Goal: Transaction & Acquisition: Purchase product/service

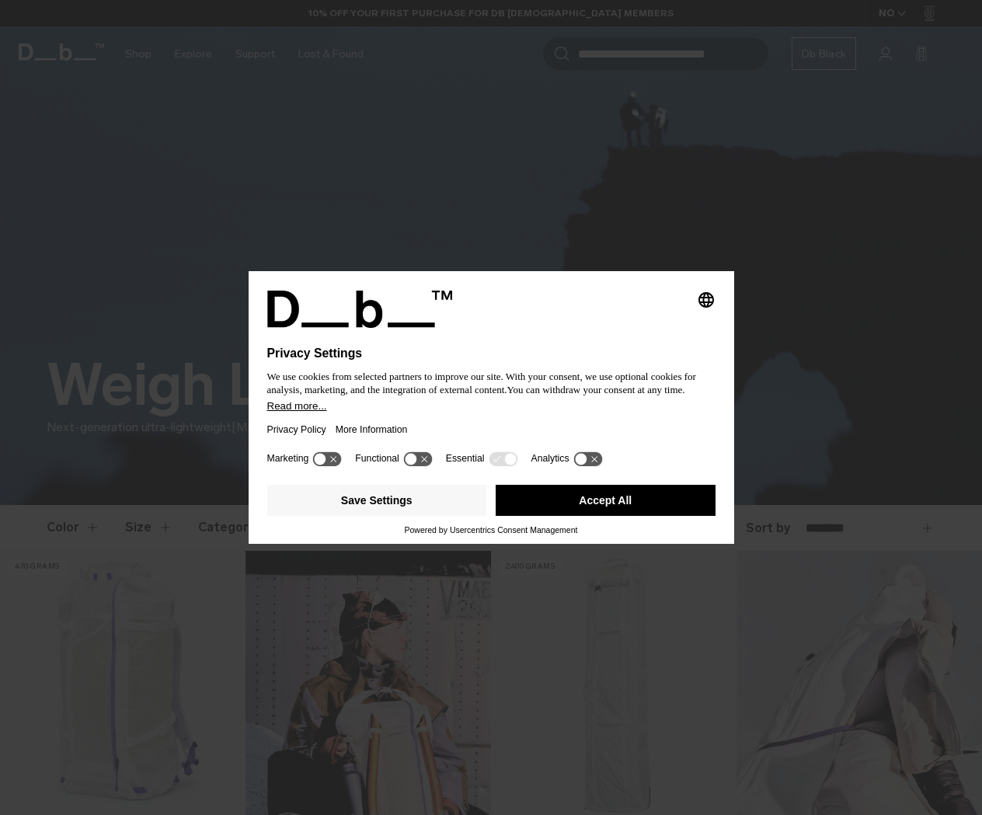
click at [606, 506] on button "Accept All" at bounding box center [606, 500] width 220 height 31
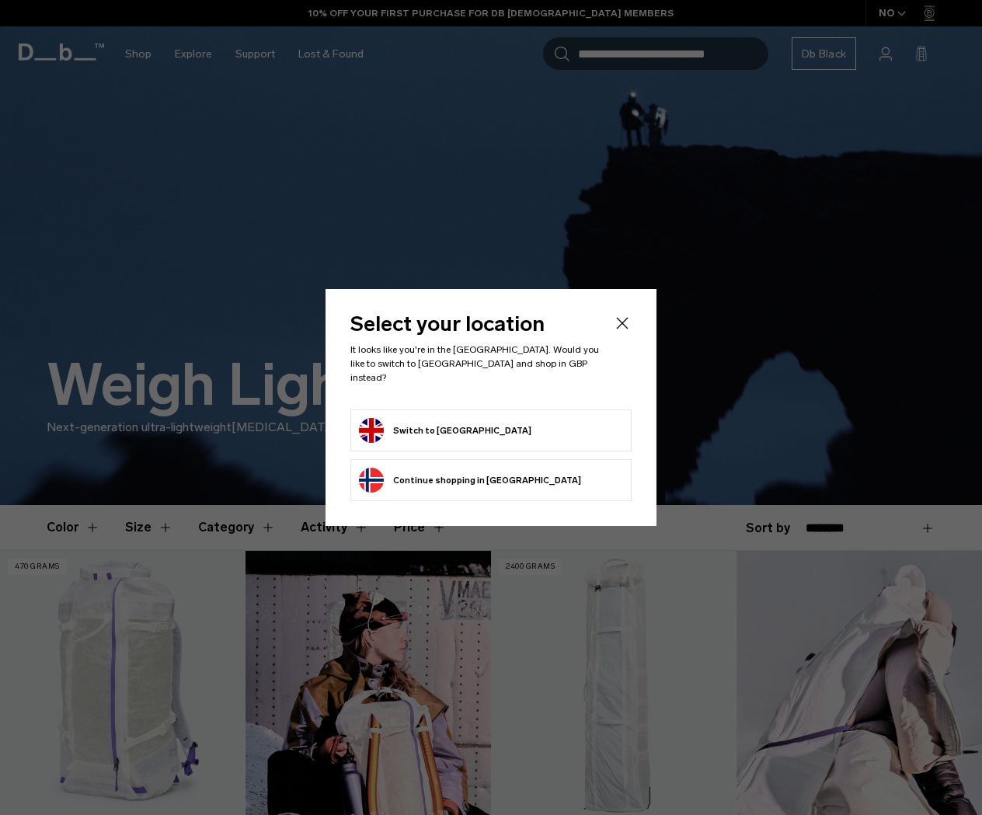
click at [625, 327] on icon "Close" at bounding box center [623, 323] width 12 height 12
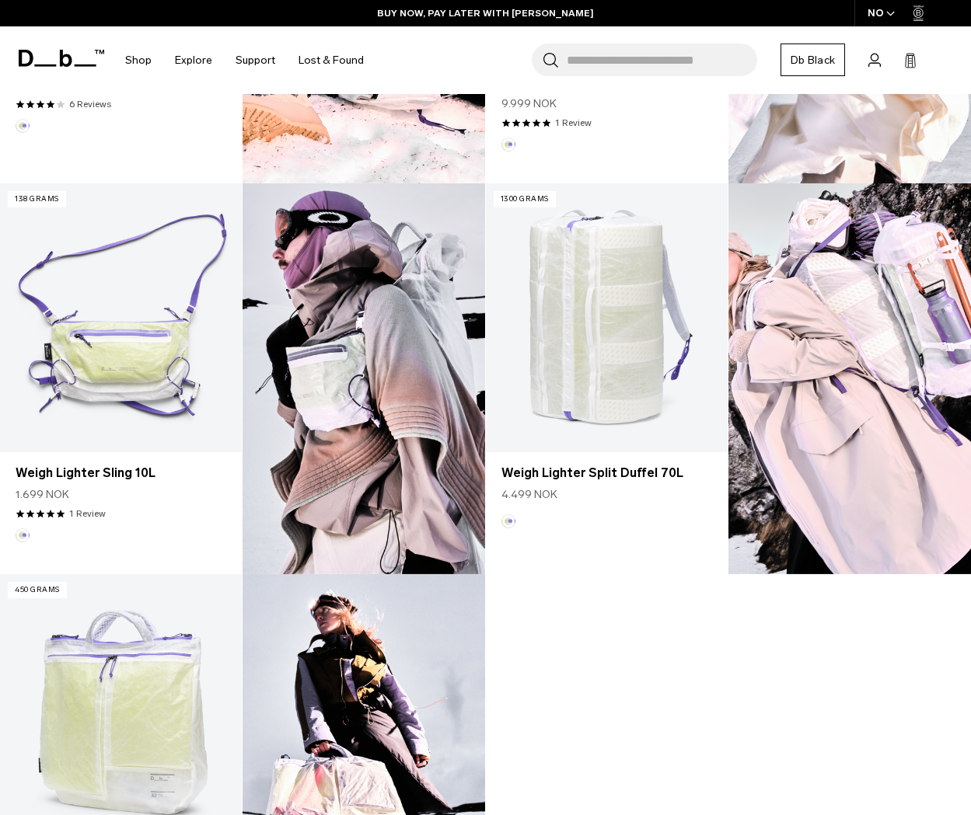
scroll to position [796, 0]
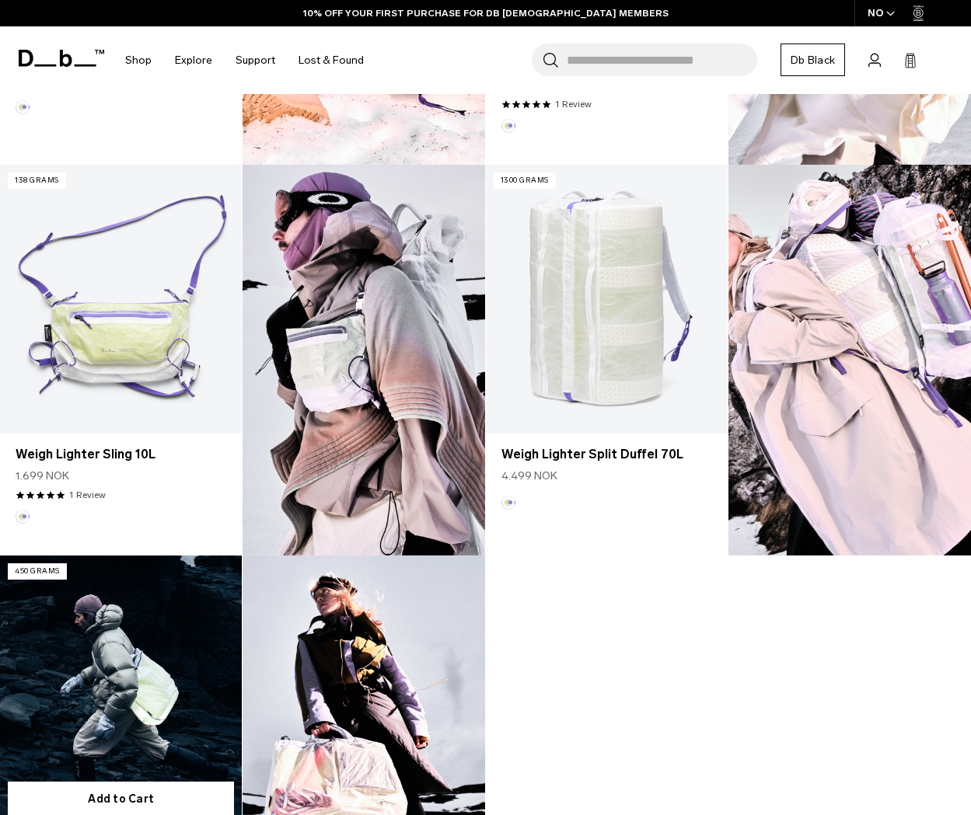
click at [185, 602] on link "Weigh Lighter Helmet Bag 32L" at bounding box center [121, 690] width 242 height 269
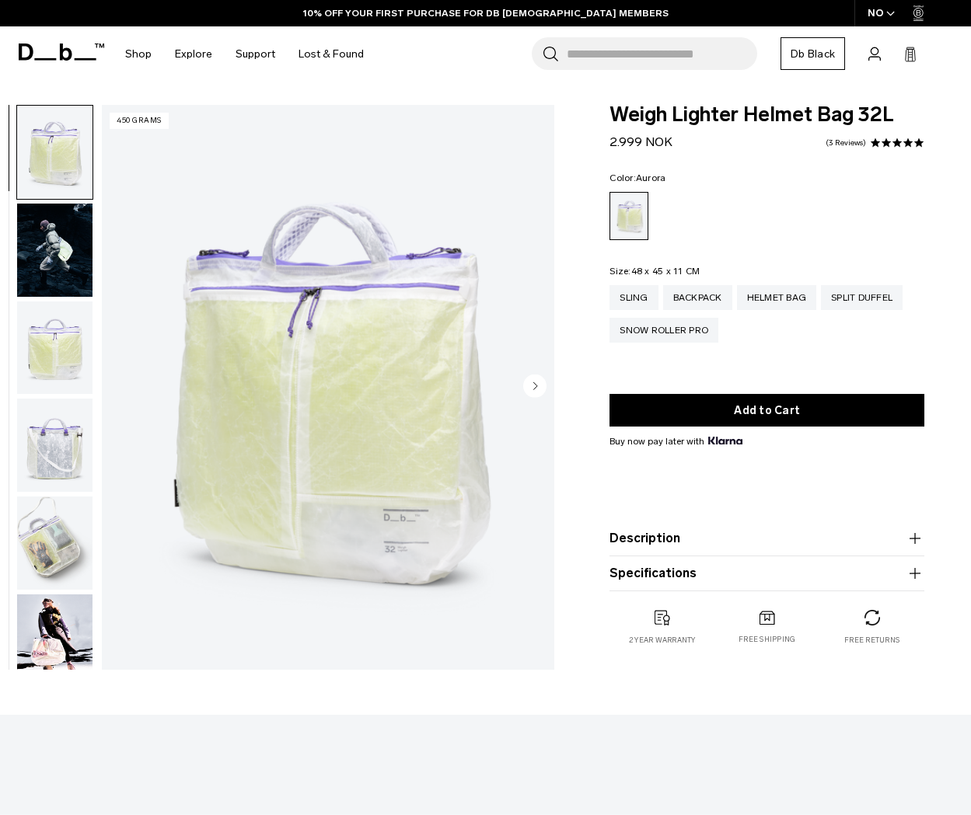
click at [541, 394] on circle "Next slide" at bounding box center [534, 385] width 23 height 23
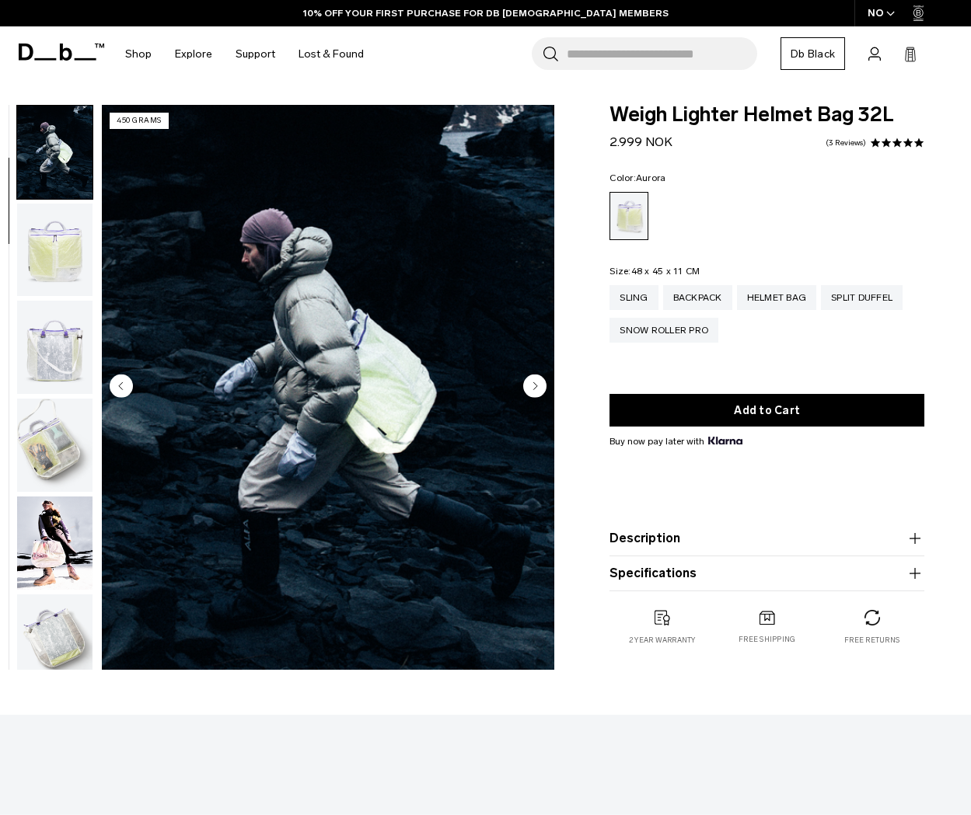
click at [541, 394] on circle "Next slide" at bounding box center [534, 385] width 23 height 23
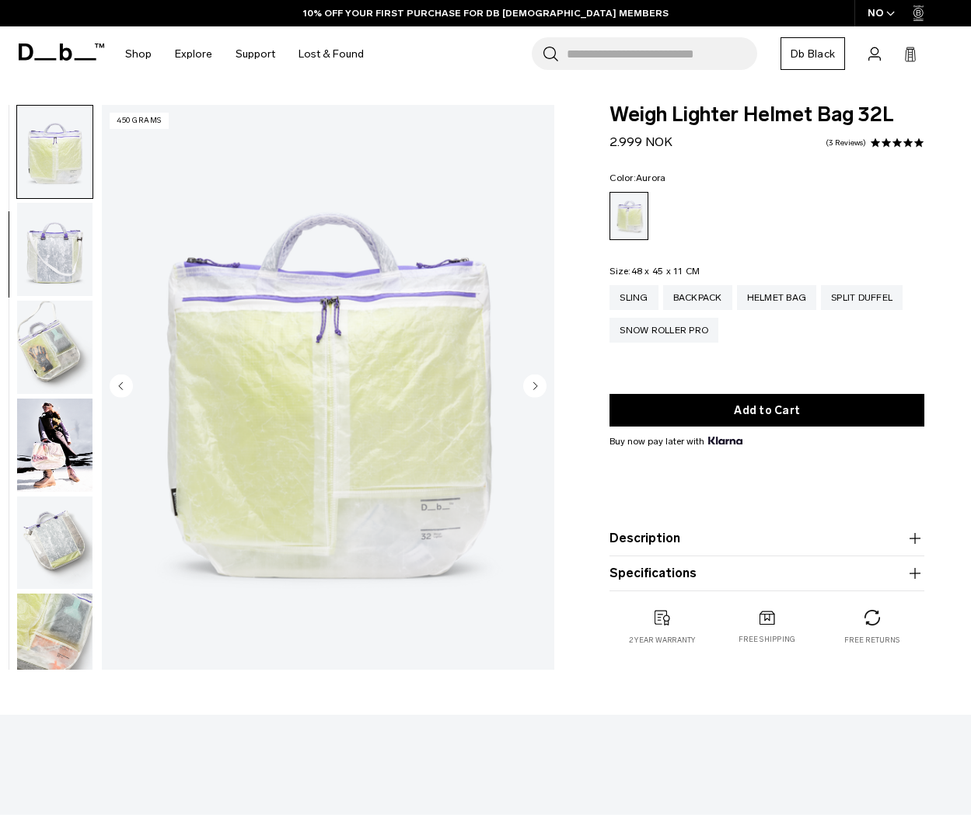
click at [542, 394] on circle "Next slide" at bounding box center [534, 385] width 23 height 23
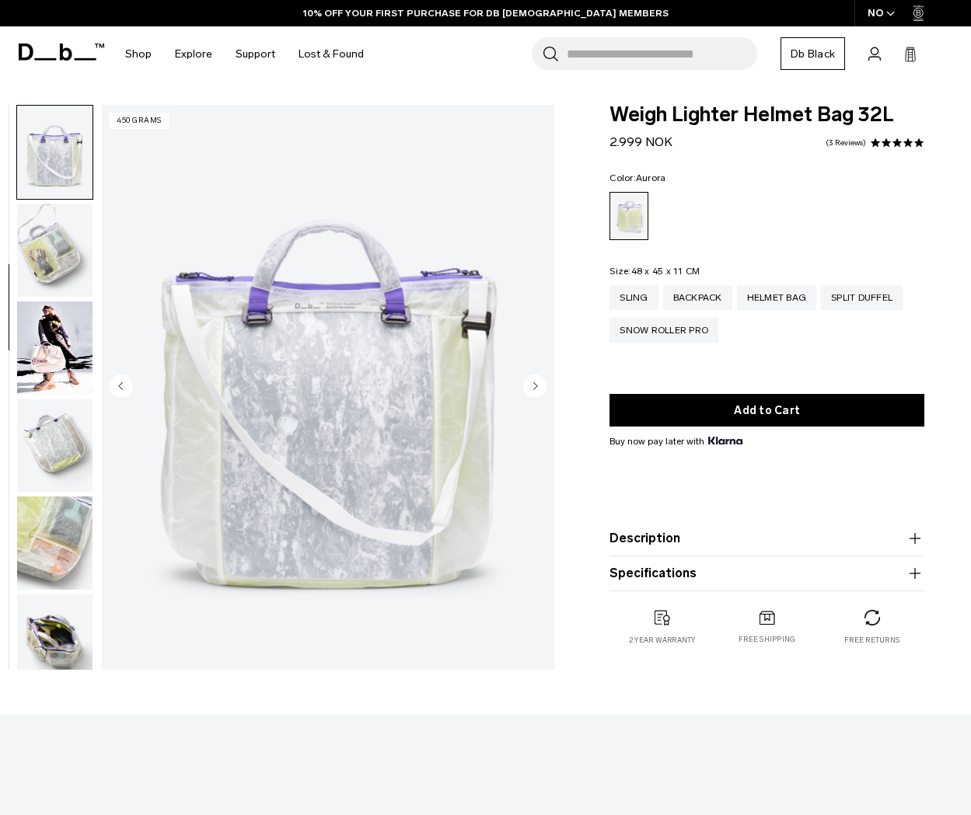
click at [542, 394] on circle "Next slide" at bounding box center [534, 385] width 23 height 23
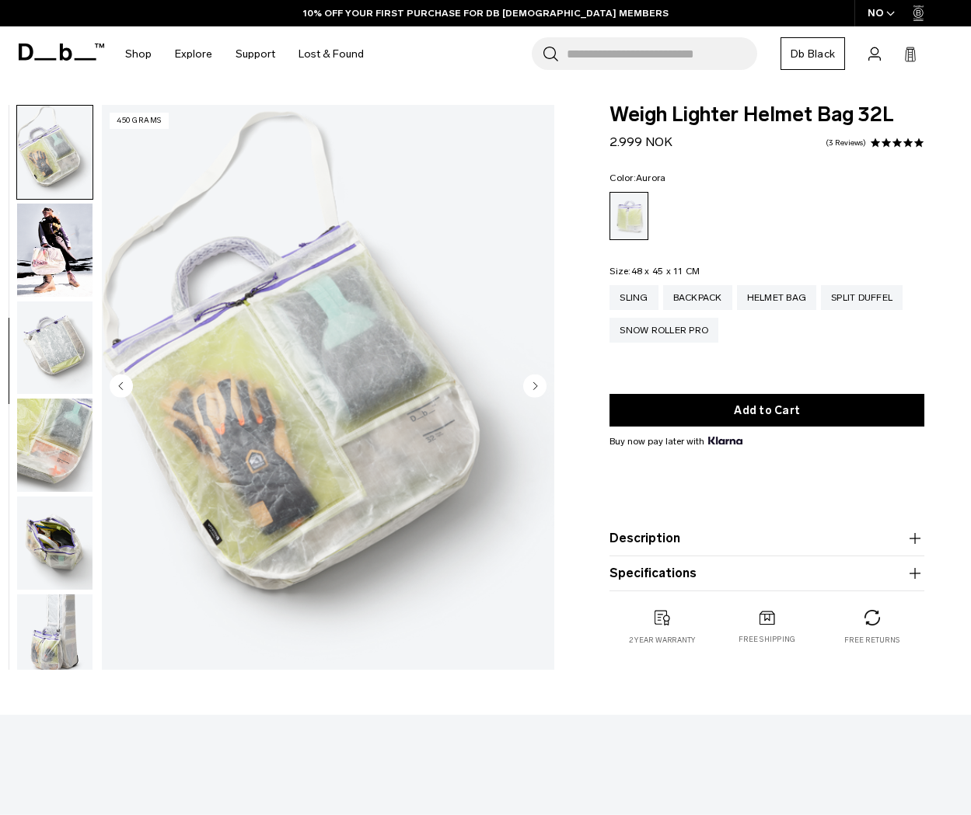
click at [543, 394] on icon "Next slide" at bounding box center [534, 385] width 23 height 23
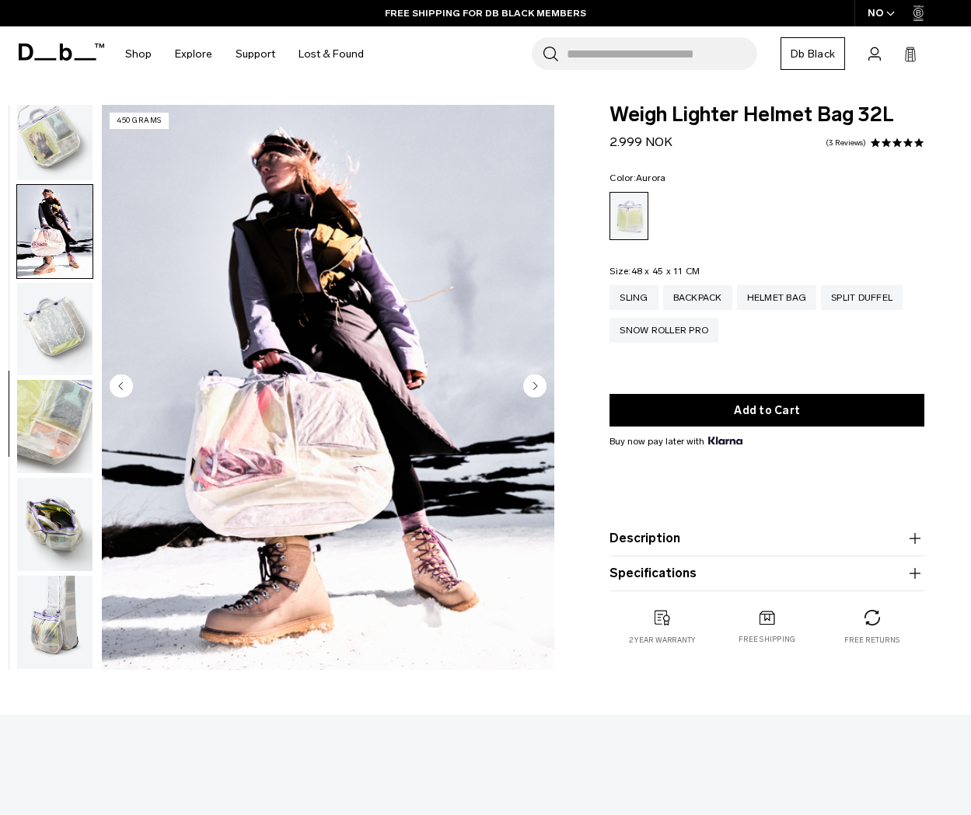
click at [543, 394] on icon "Next slide" at bounding box center [534, 385] width 23 height 23
